Goal: Entertainment & Leisure: Consume media (video, audio)

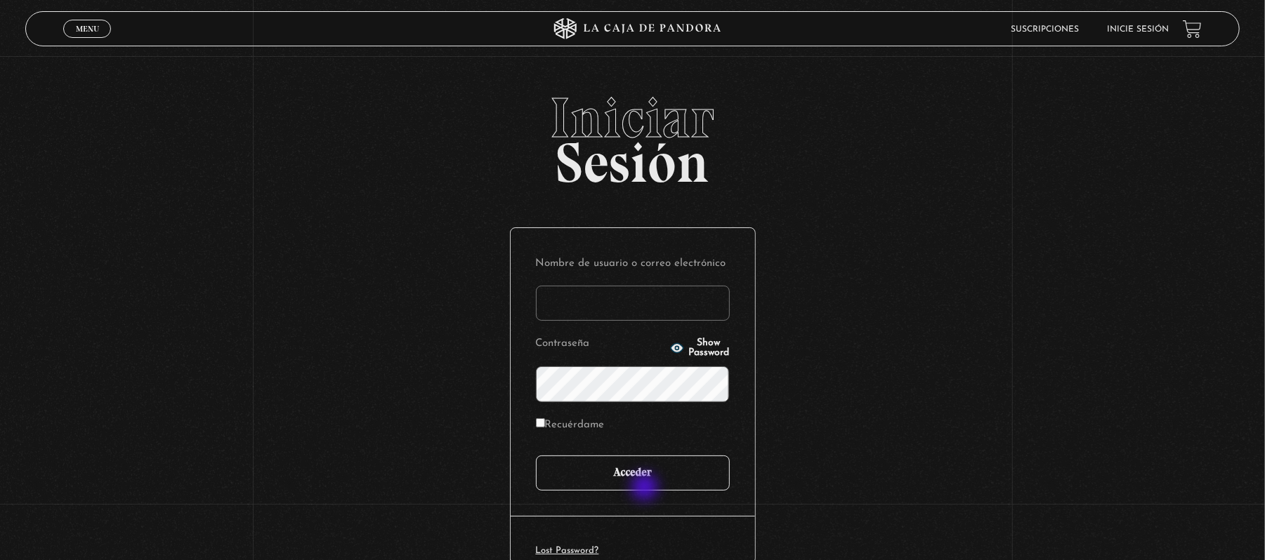
type input "[PERSON_NAME] [PERSON_NAME]"
click at [646, 489] on input "Acceder" at bounding box center [633, 473] width 194 height 35
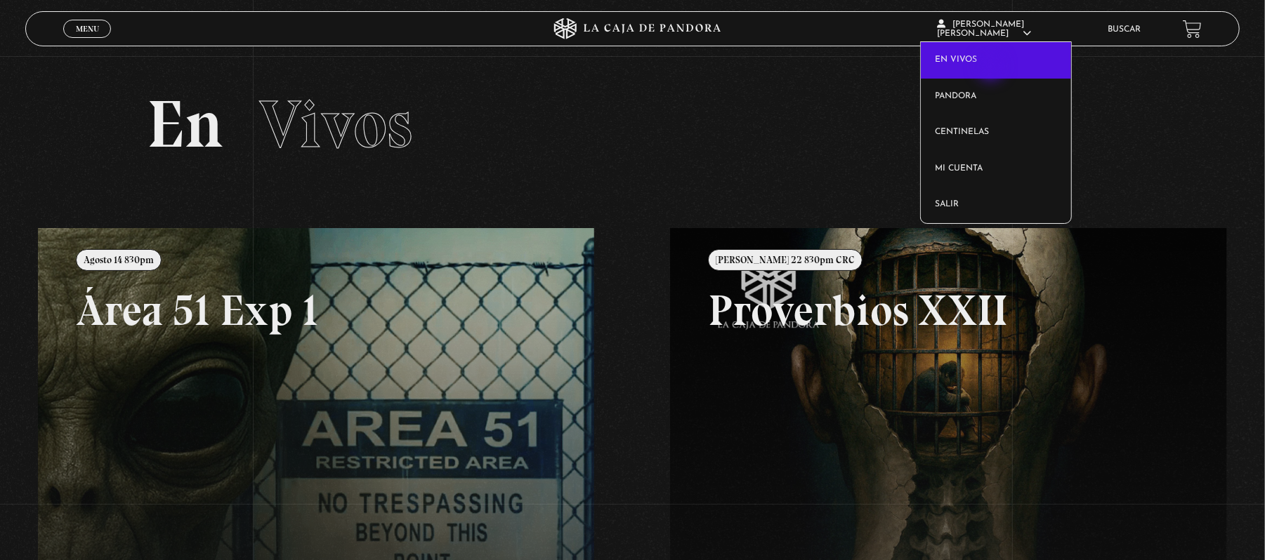
click at [992, 68] on link "En vivos" at bounding box center [996, 60] width 150 height 37
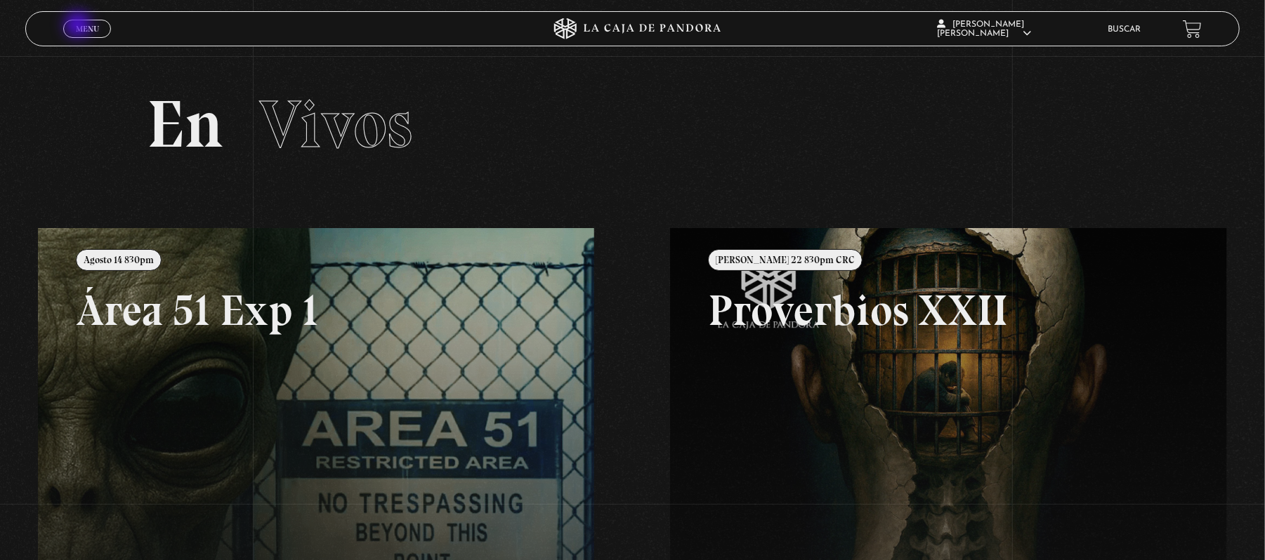
click at [79, 26] on span "Menu" at bounding box center [87, 29] width 23 height 8
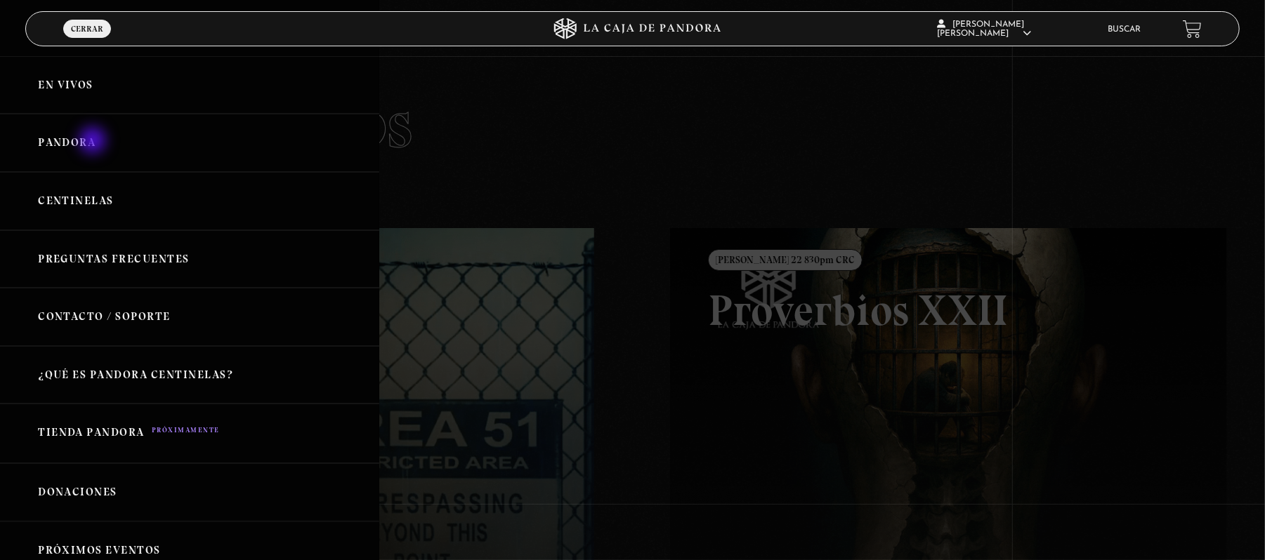
click at [94, 142] on link "Pandora" at bounding box center [189, 143] width 379 height 58
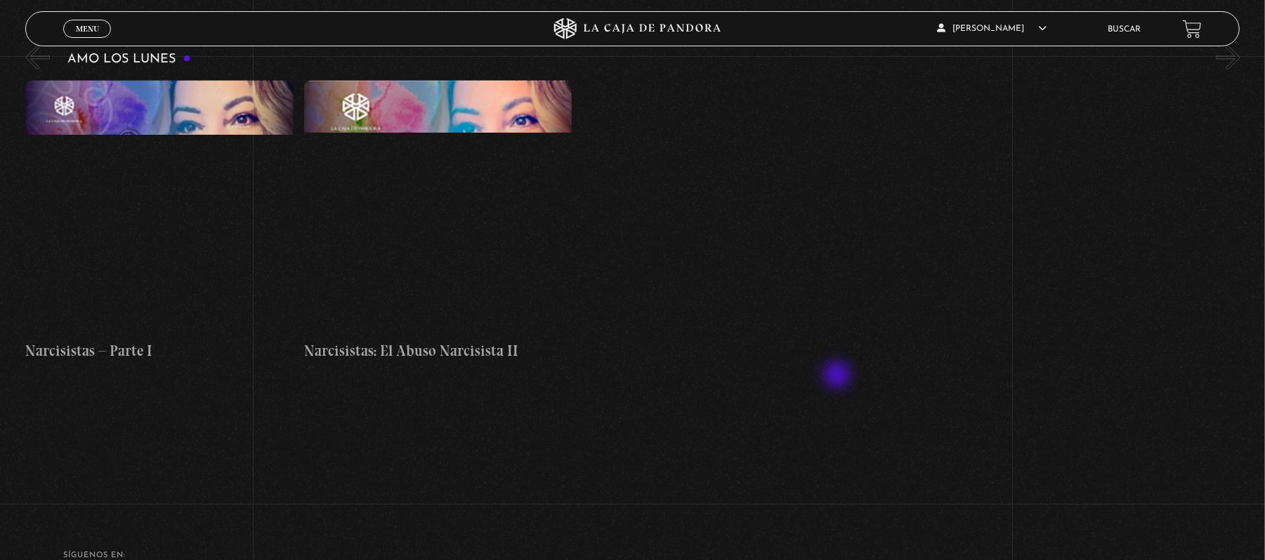
scroll to position [6060, 0]
